Goal: Task Accomplishment & Management: Use online tool/utility

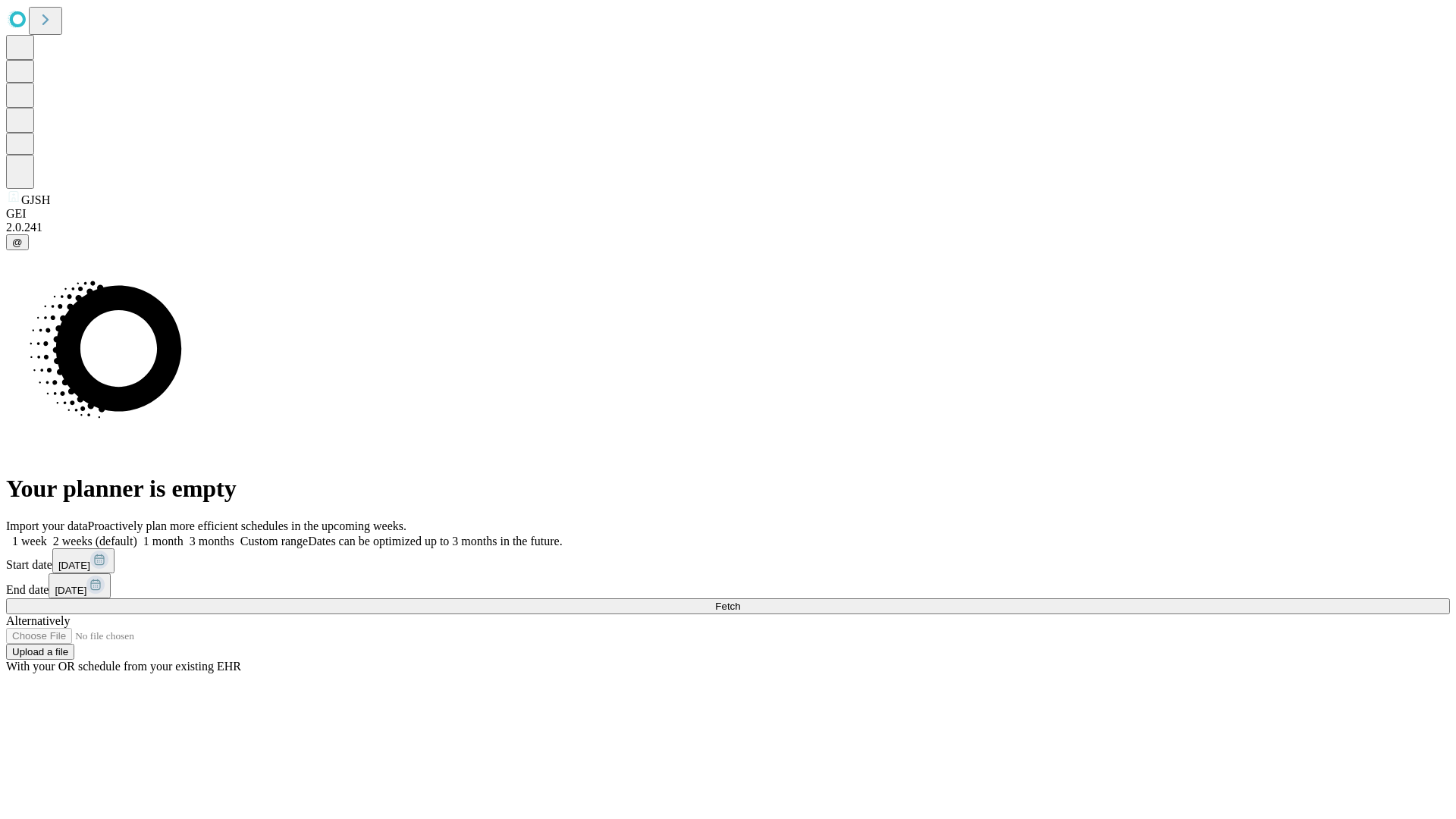
click at [47, 534] on label "1 week" at bounding box center [27, 541] width 41 height 12
click at [740, 600] on span "Fetch" at bounding box center [727, 606] width 25 height 12
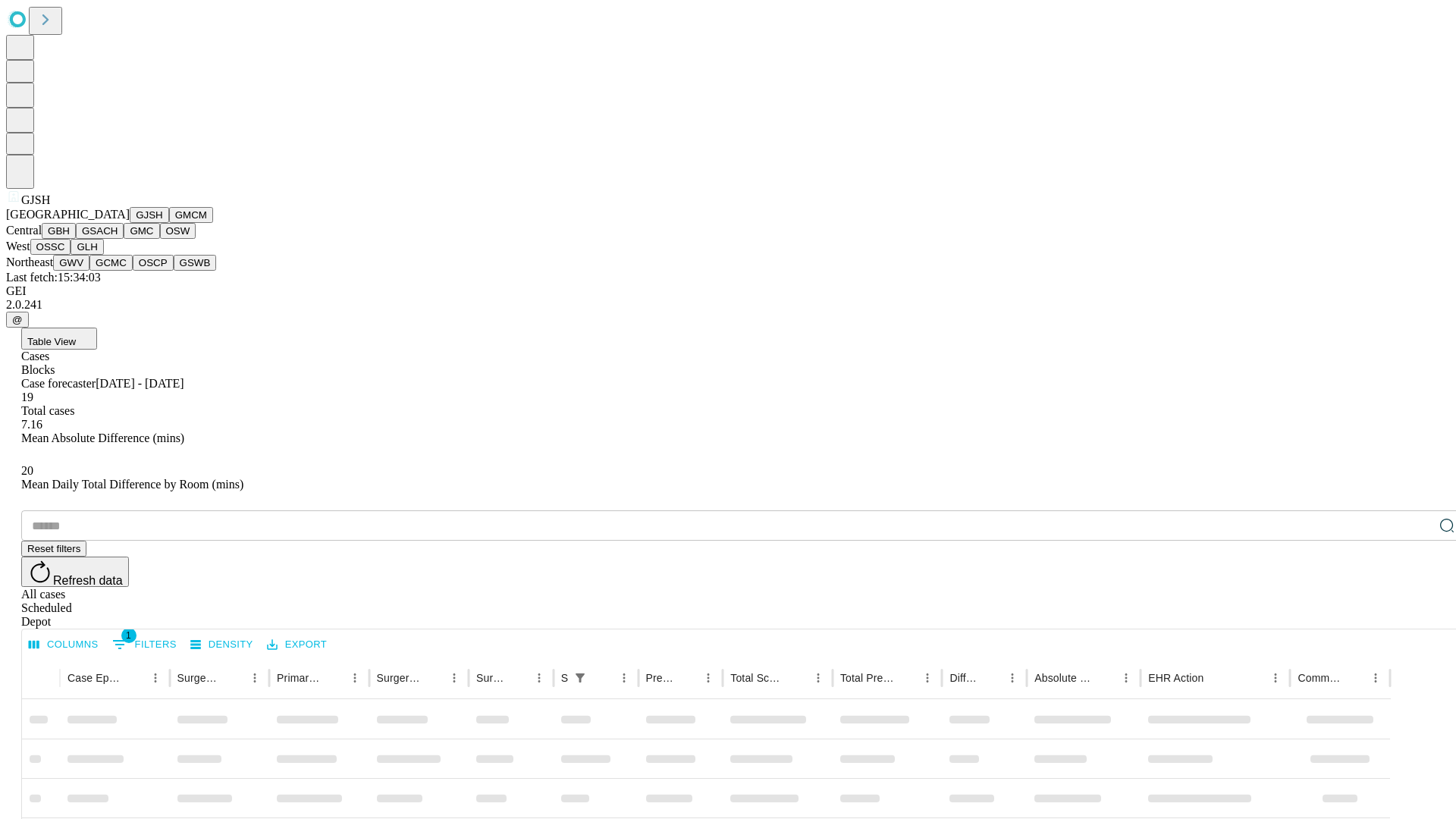
click at [170, 223] on button "GMCM" at bounding box center [191, 215] width 44 height 16
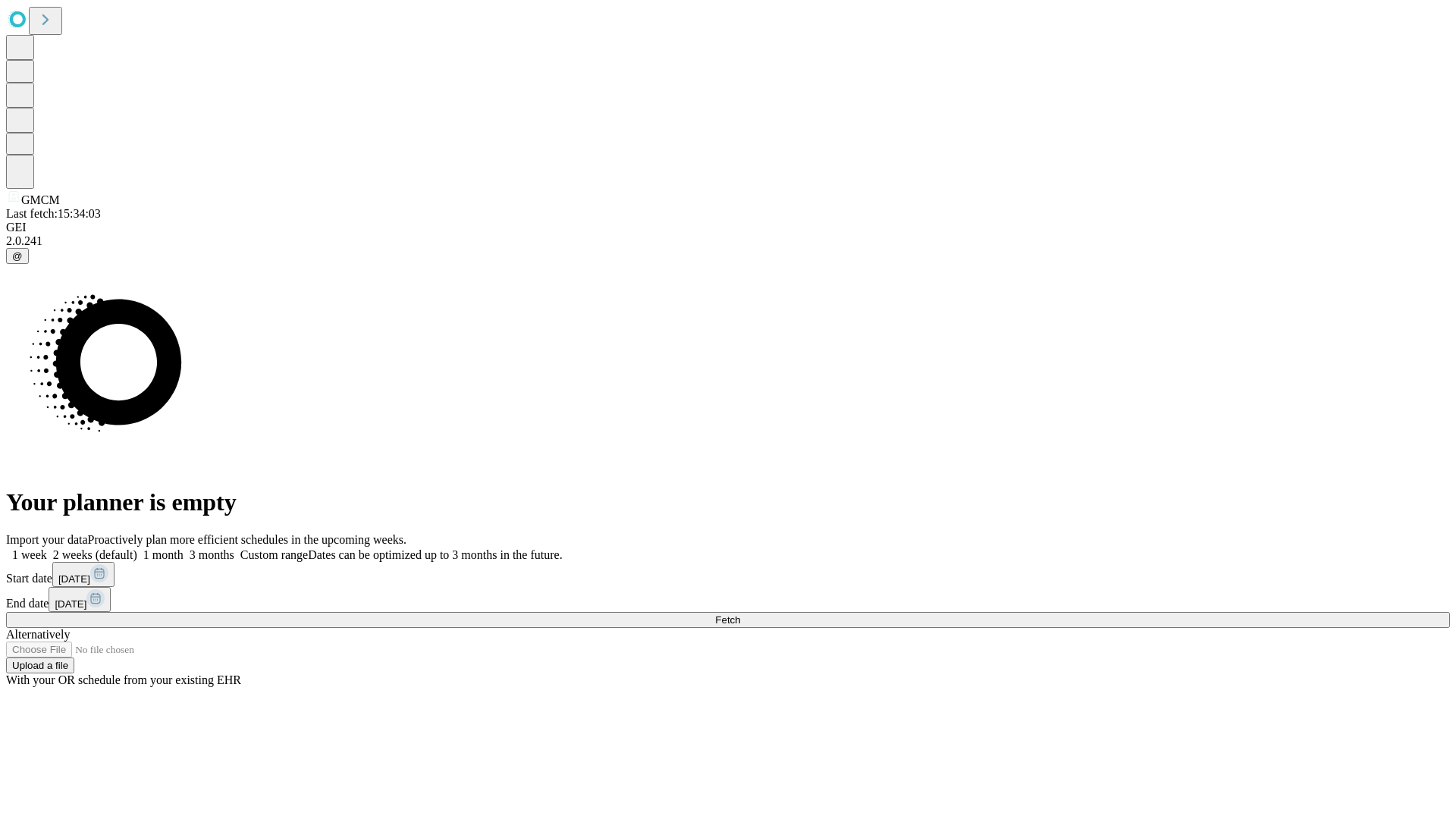
click at [47, 548] on label "1 week" at bounding box center [27, 554] width 41 height 12
click at [740, 614] on span "Fetch" at bounding box center [727, 619] width 25 height 12
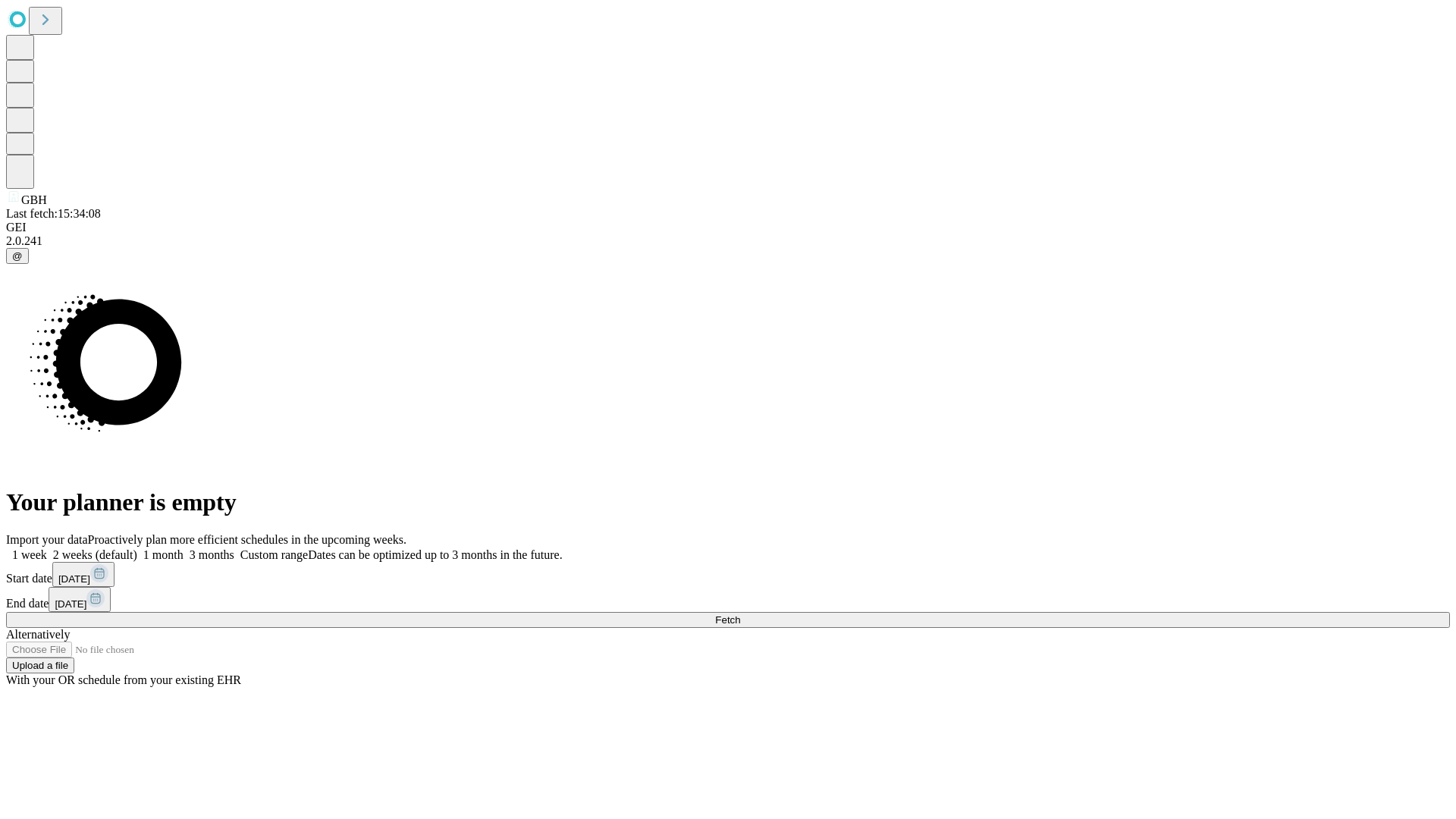
click at [740, 614] on span "Fetch" at bounding box center [727, 619] width 25 height 12
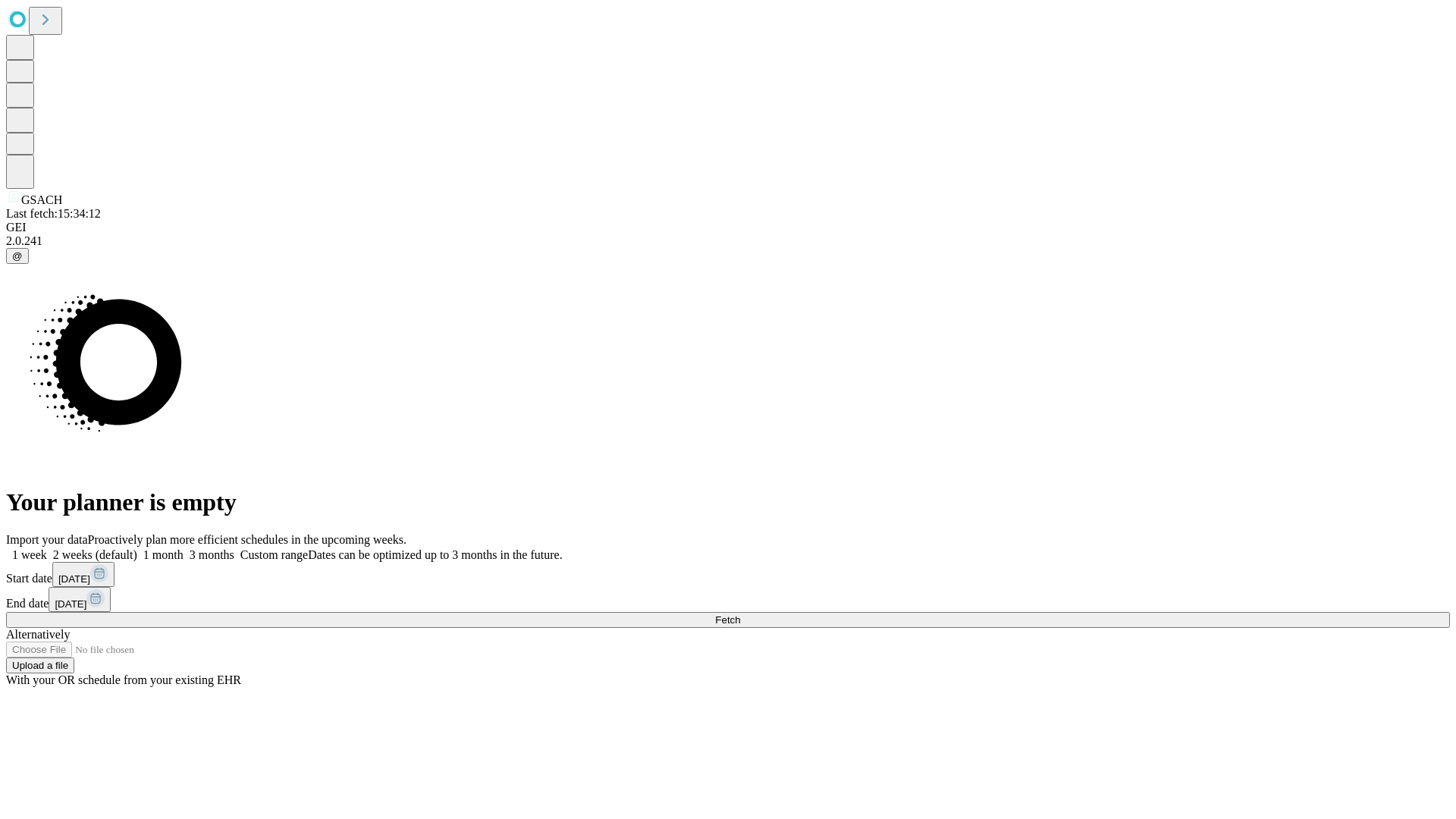
click at [47, 548] on label "1 week" at bounding box center [27, 554] width 41 height 12
click at [740, 614] on span "Fetch" at bounding box center [727, 619] width 25 height 12
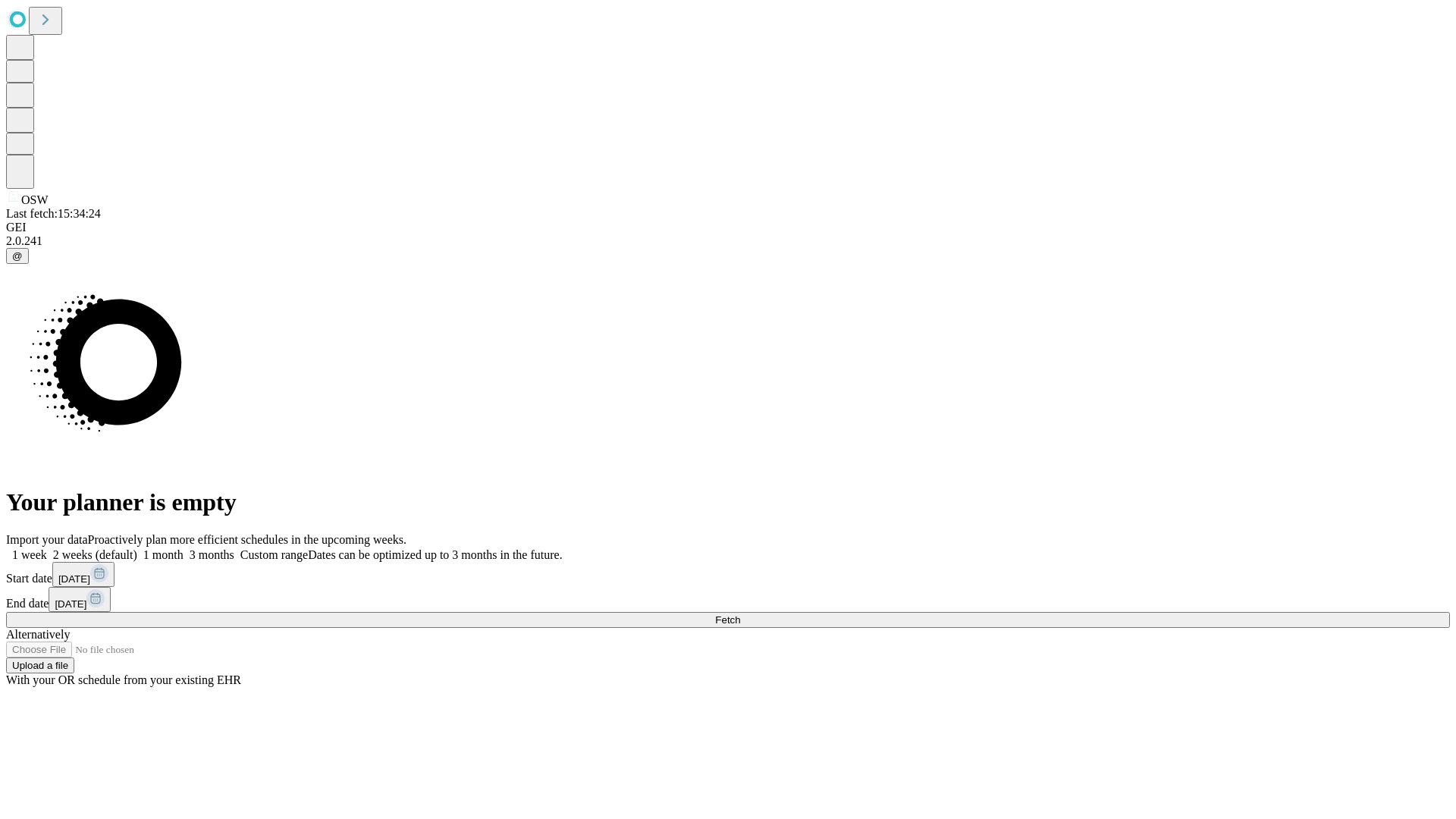
click at [47, 548] on label "1 week" at bounding box center [27, 554] width 41 height 12
click at [740, 614] on span "Fetch" at bounding box center [727, 619] width 25 height 12
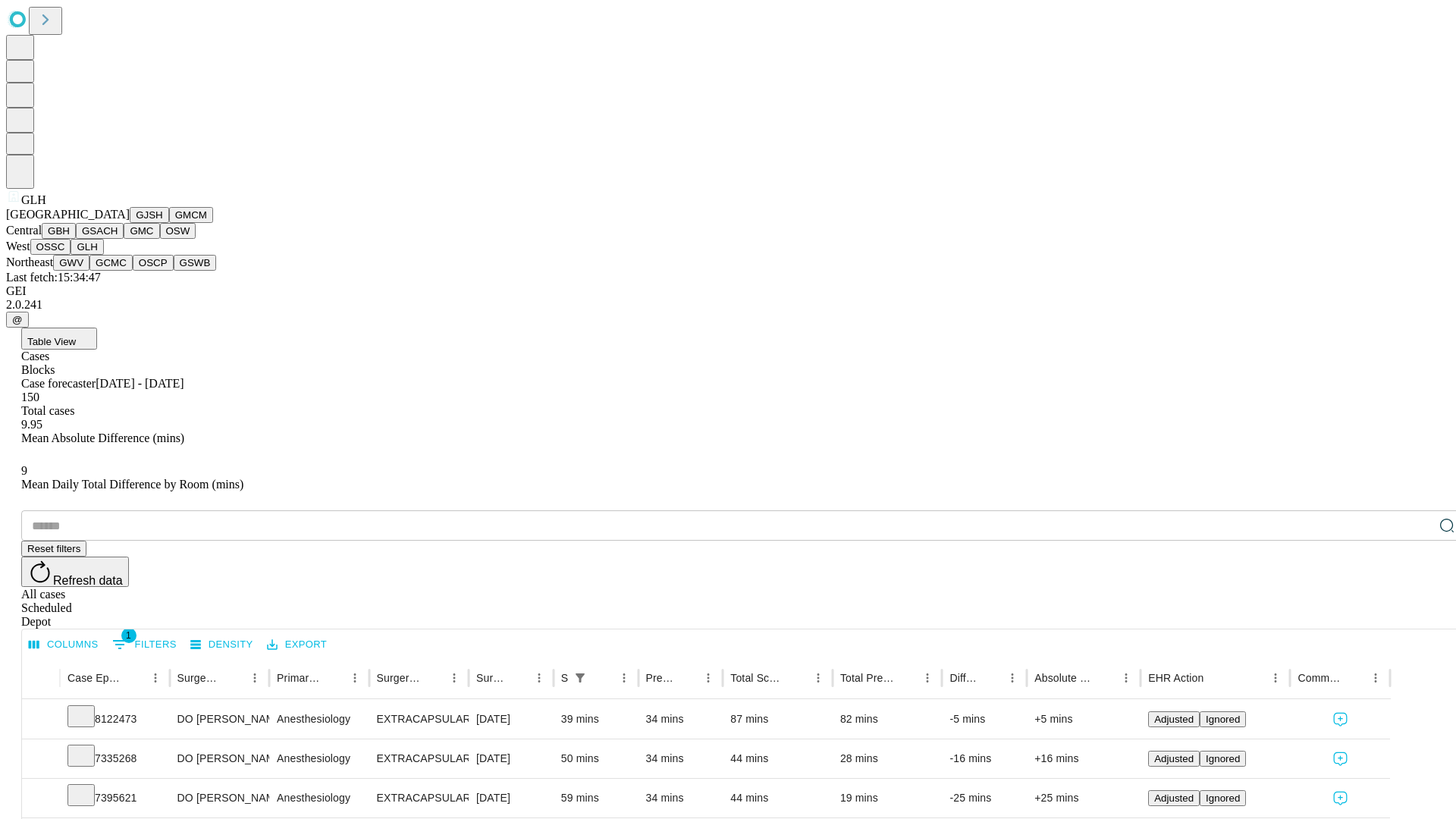
click at [89, 270] on button "GWV" at bounding box center [70, 263] width 37 height 16
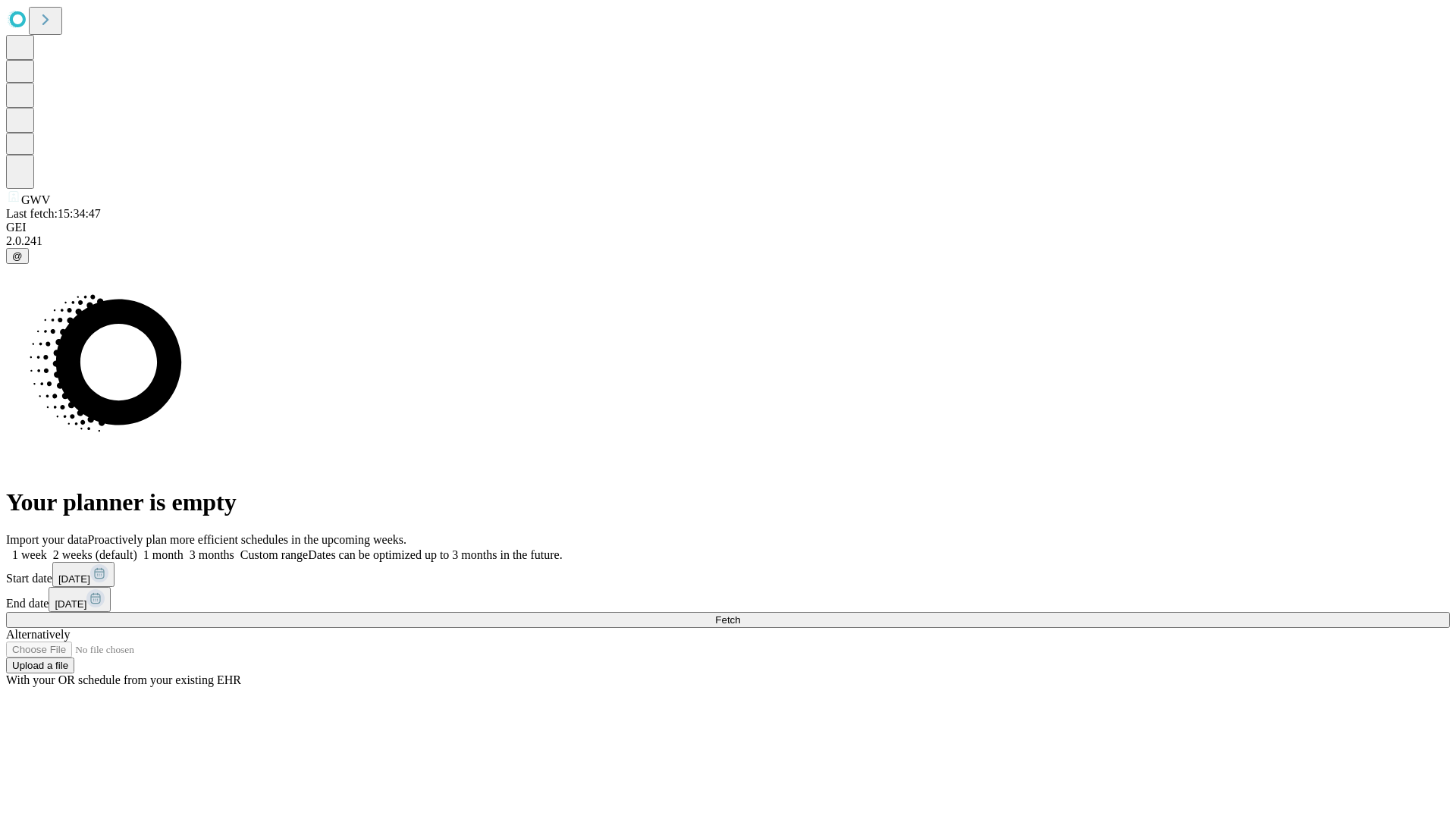
click at [47, 548] on label "1 week" at bounding box center [27, 554] width 41 height 12
click at [740, 614] on span "Fetch" at bounding box center [727, 619] width 25 height 12
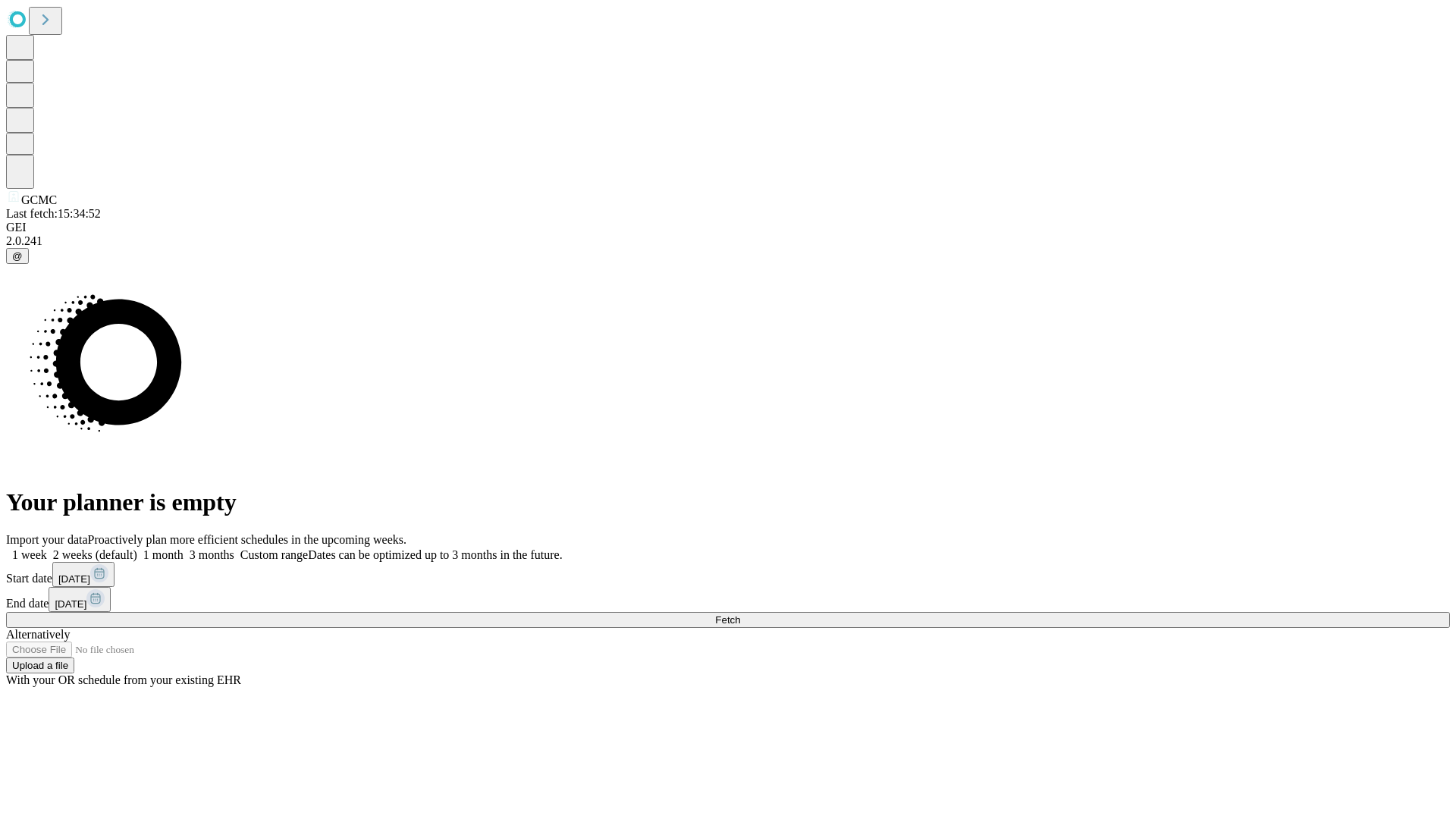
click at [47, 548] on label "1 week" at bounding box center [27, 554] width 41 height 12
click at [740, 614] on span "Fetch" at bounding box center [727, 619] width 25 height 12
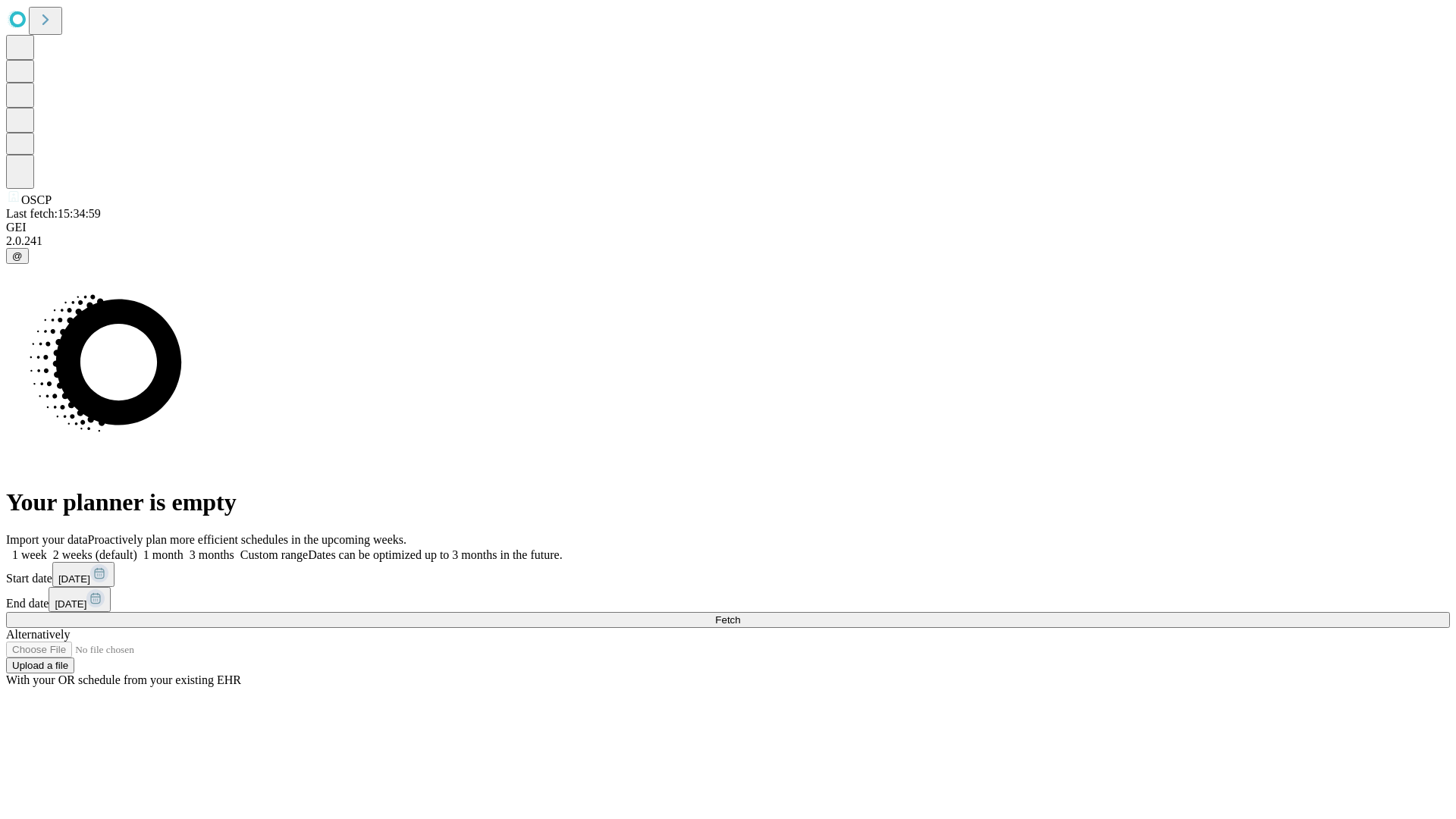
click at [47, 548] on label "1 week" at bounding box center [27, 554] width 41 height 12
click at [740, 614] on span "Fetch" at bounding box center [727, 619] width 25 height 12
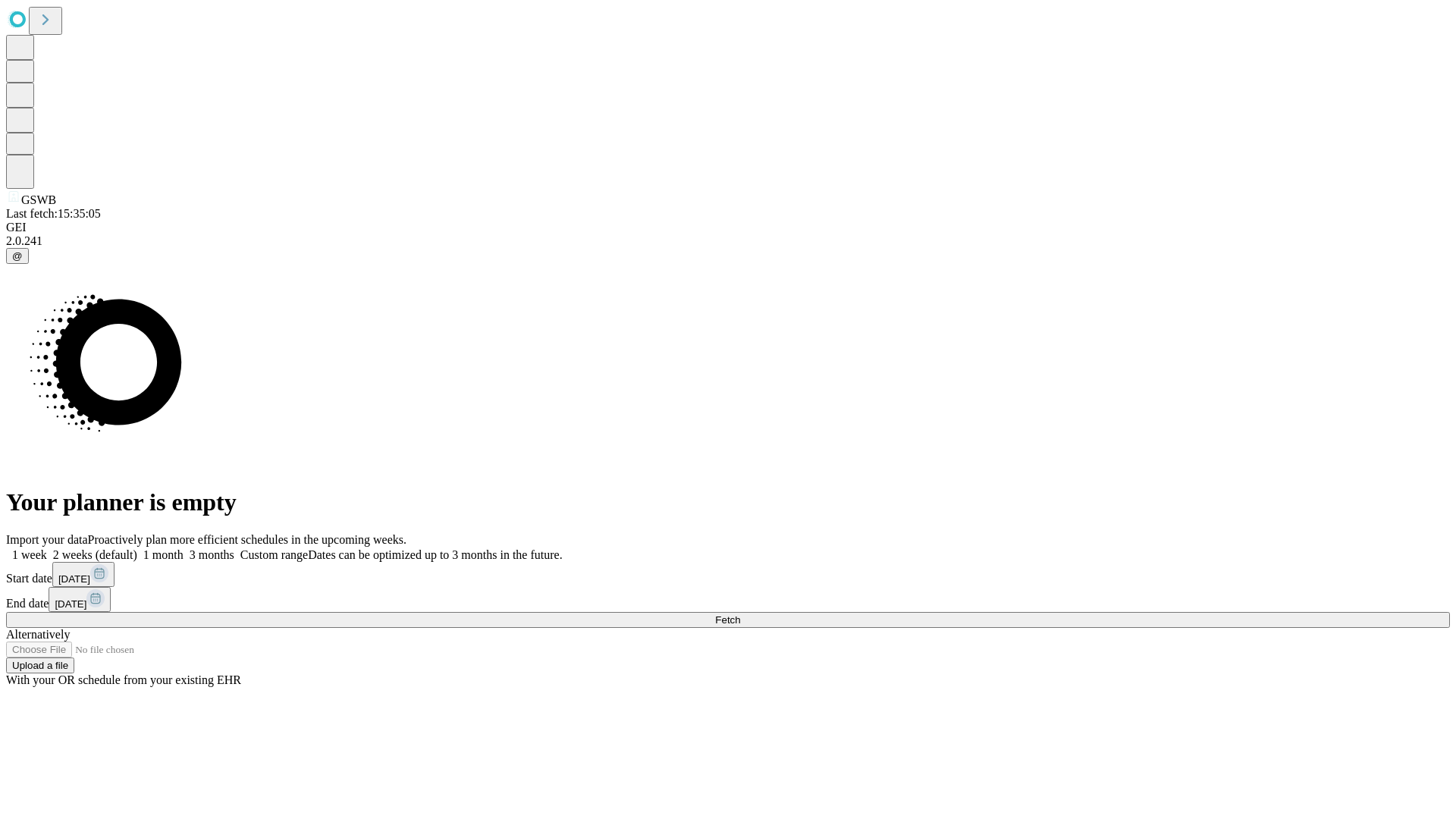
click at [47, 548] on label "1 week" at bounding box center [27, 554] width 41 height 12
click at [740, 614] on span "Fetch" at bounding box center [727, 619] width 25 height 12
